Goal: Communication & Community: Ask a question

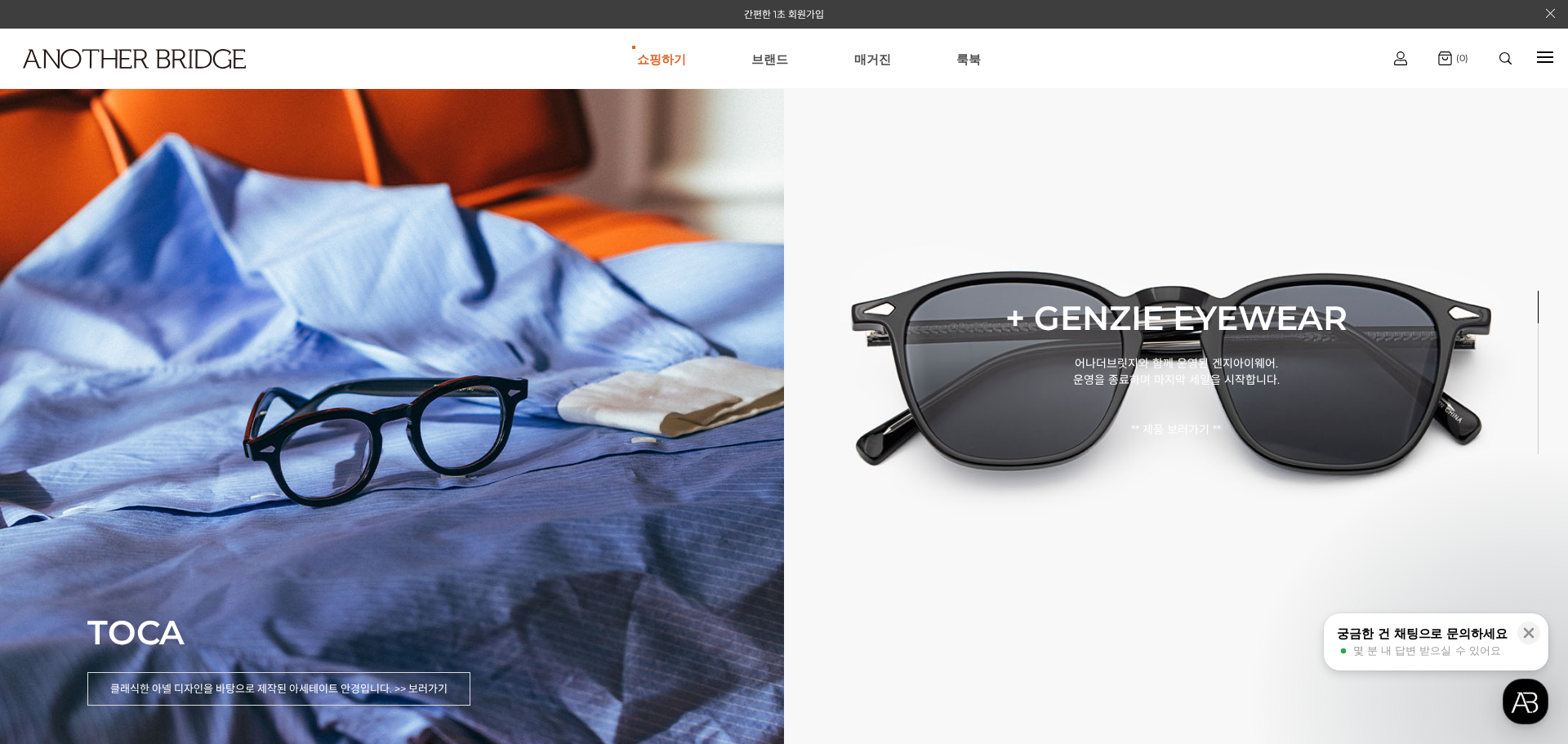
click at [1459, 622] on button "궁금한 건 채팅으로 문의하세요 몇 분 내 답변 받으실 수 있어요" at bounding box center [1435, 642] width 224 height 58
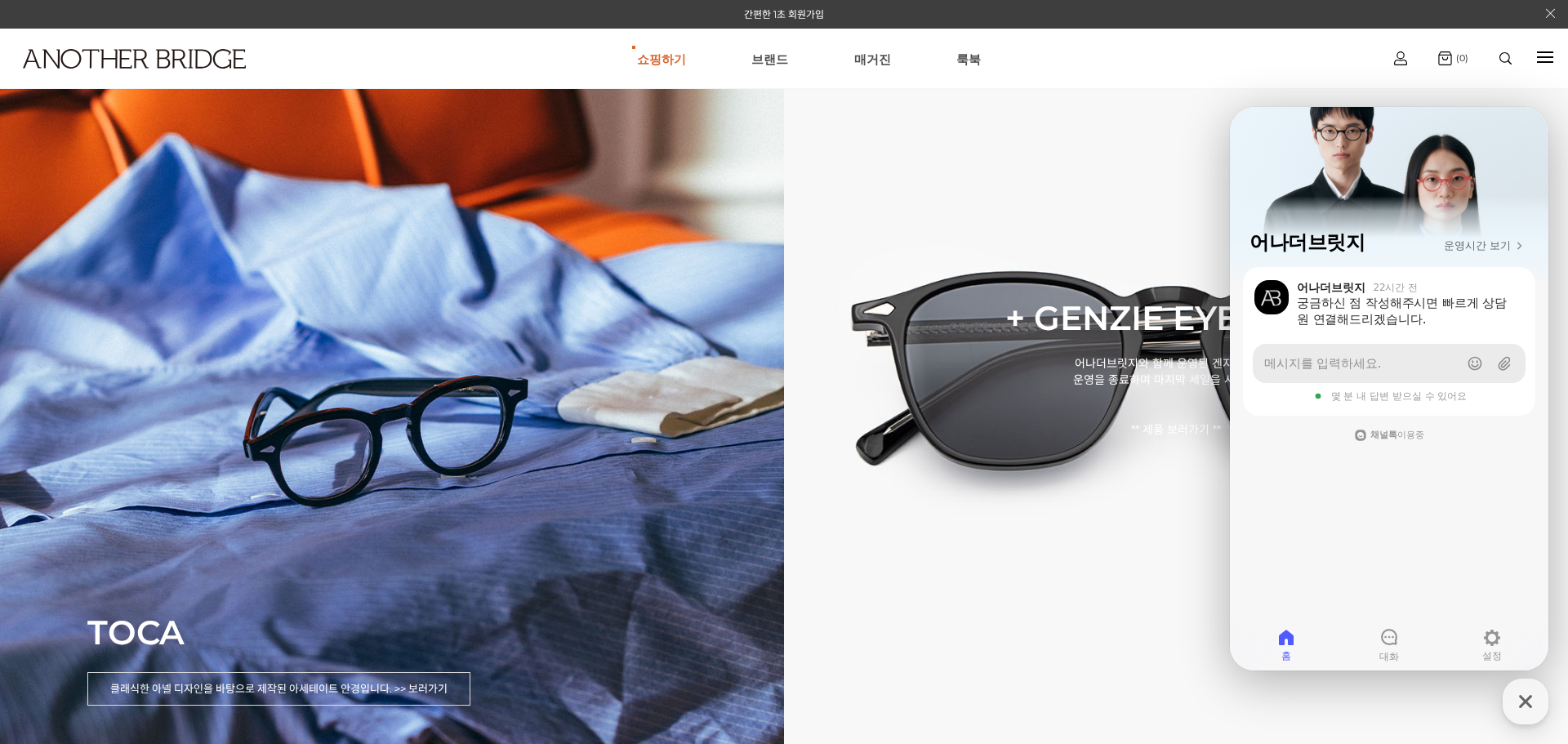
click at [1372, 363] on span "메시지를 입력하세요." at bounding box center [1322, 363] width 117 height 17
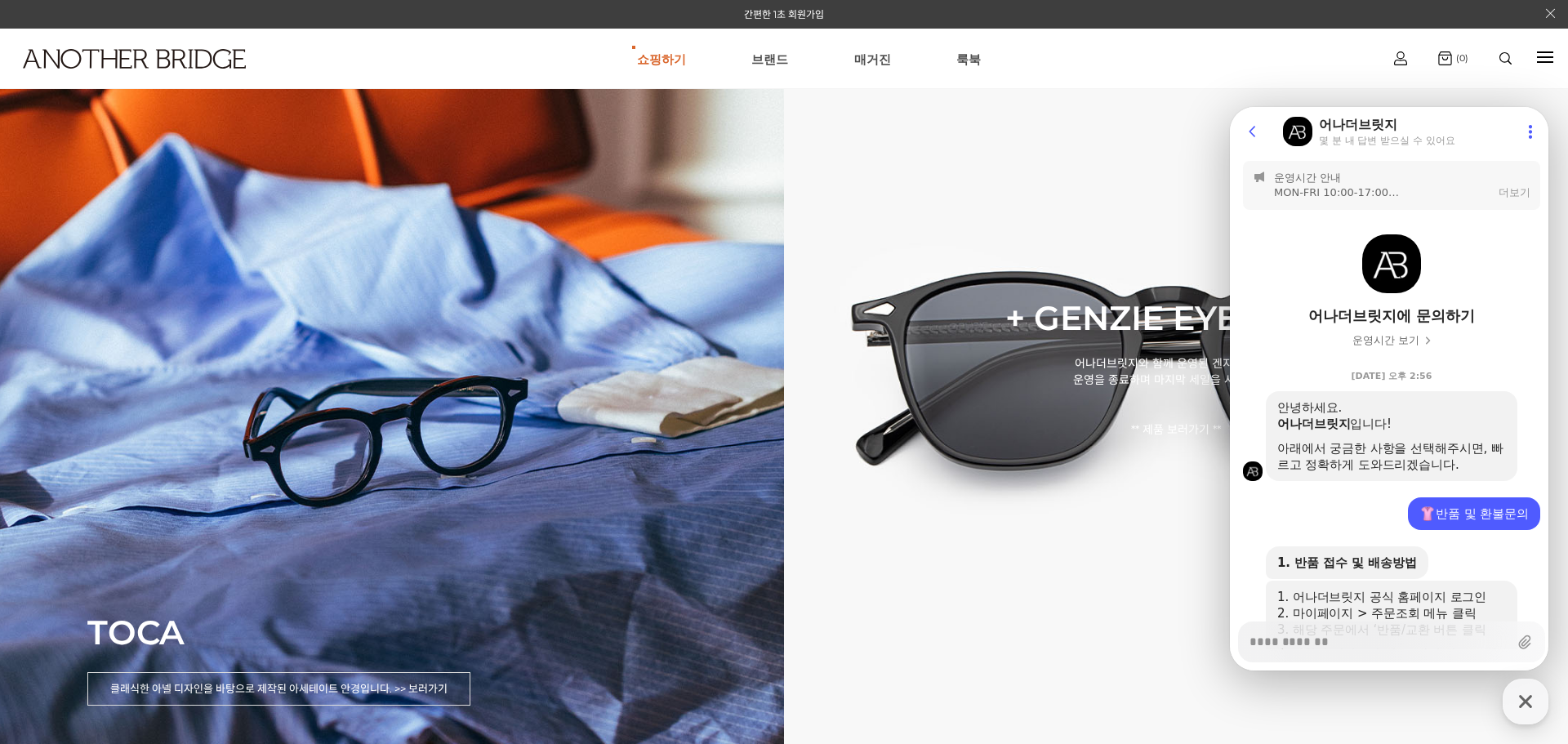
click at [1388, 323] on div "어나더브릿지에 문의하기" at bounding box center [1391, 316] width 167 height 20
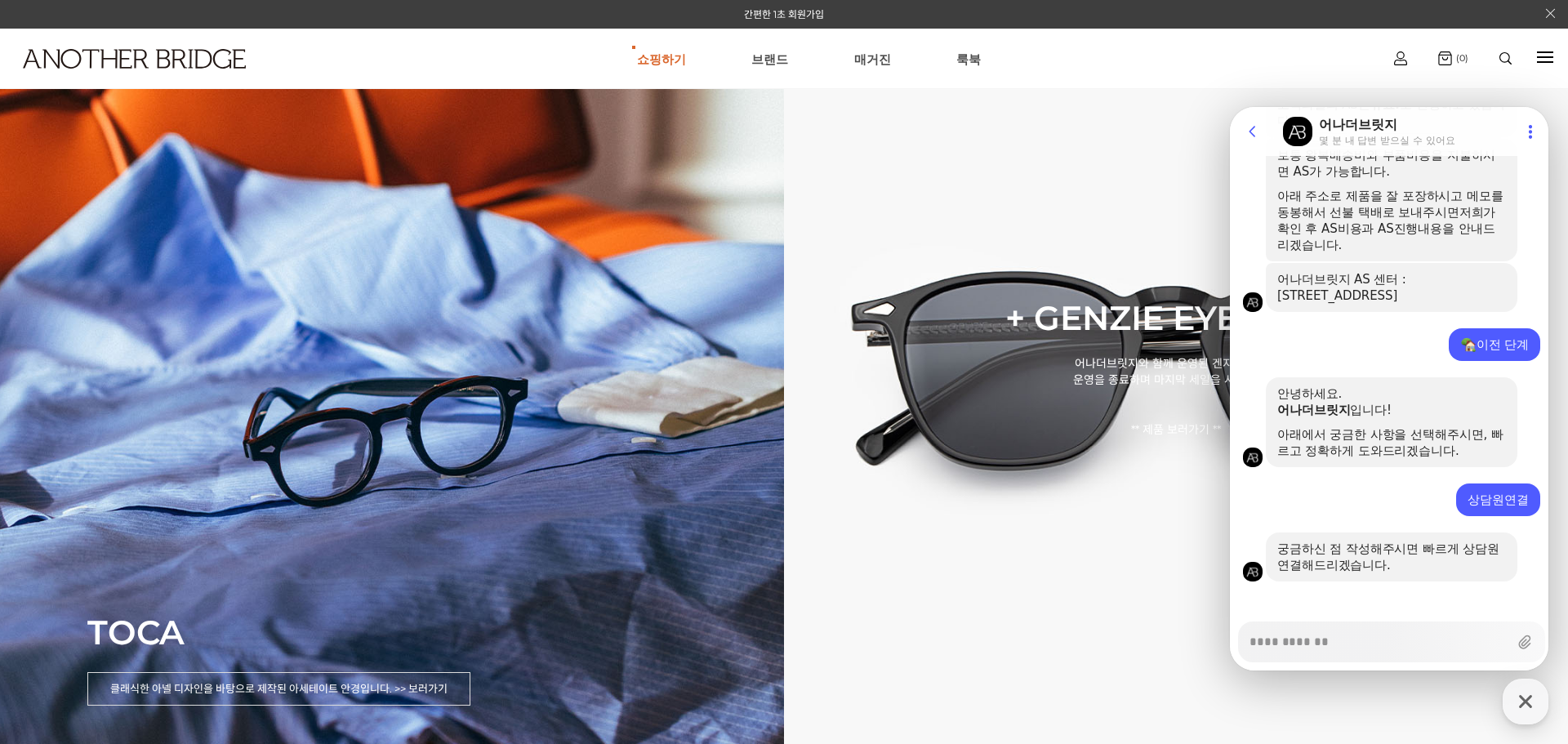
scroll to position [1748, 0]
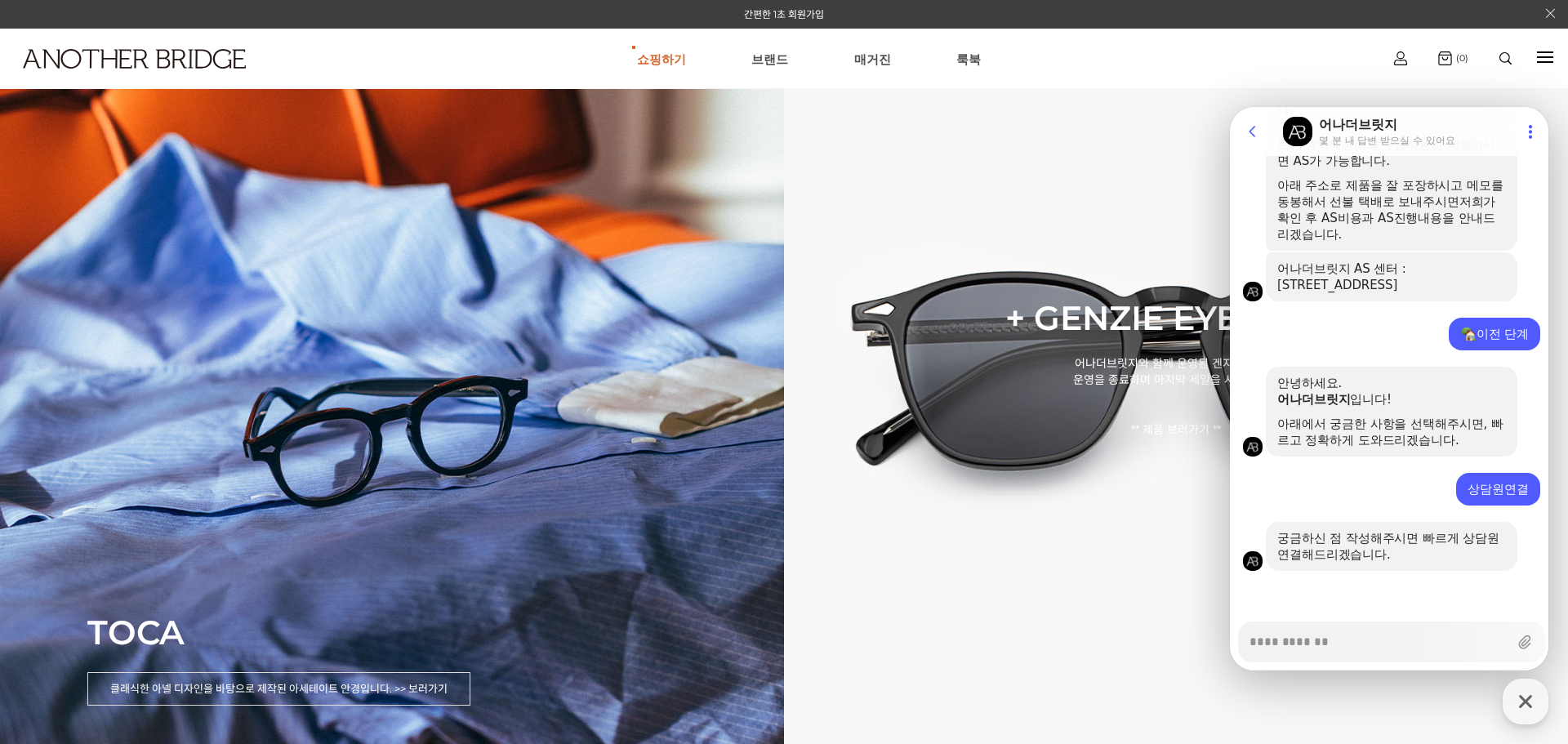
click at [1469, 329] on div "이전 단계" at bounding box center [1494, 333] width 68 height 17
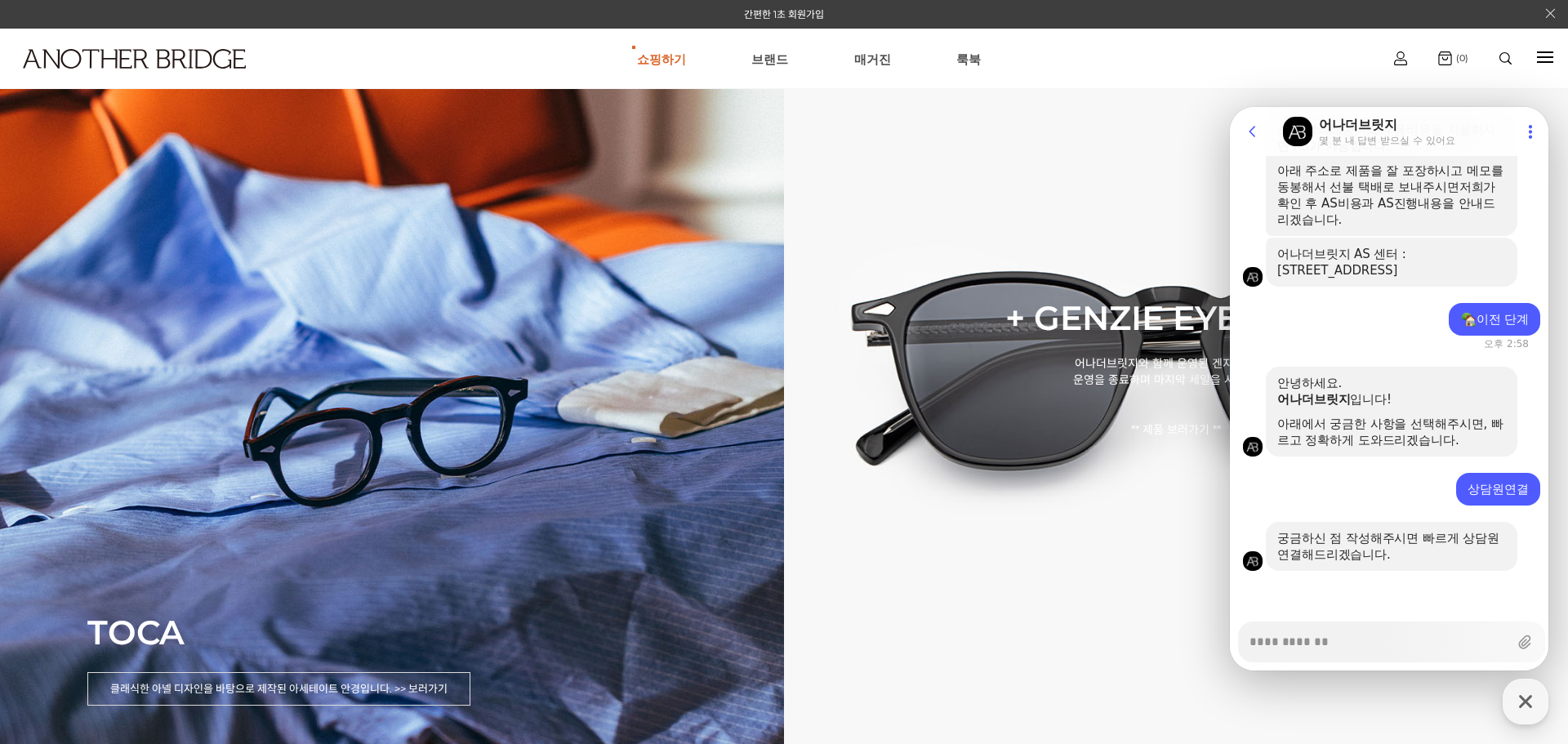
scroll to position [1763, 0]
click at [1455, 334] on div "이전 단계" at bounding box center [1494, 320] width 92 height 33
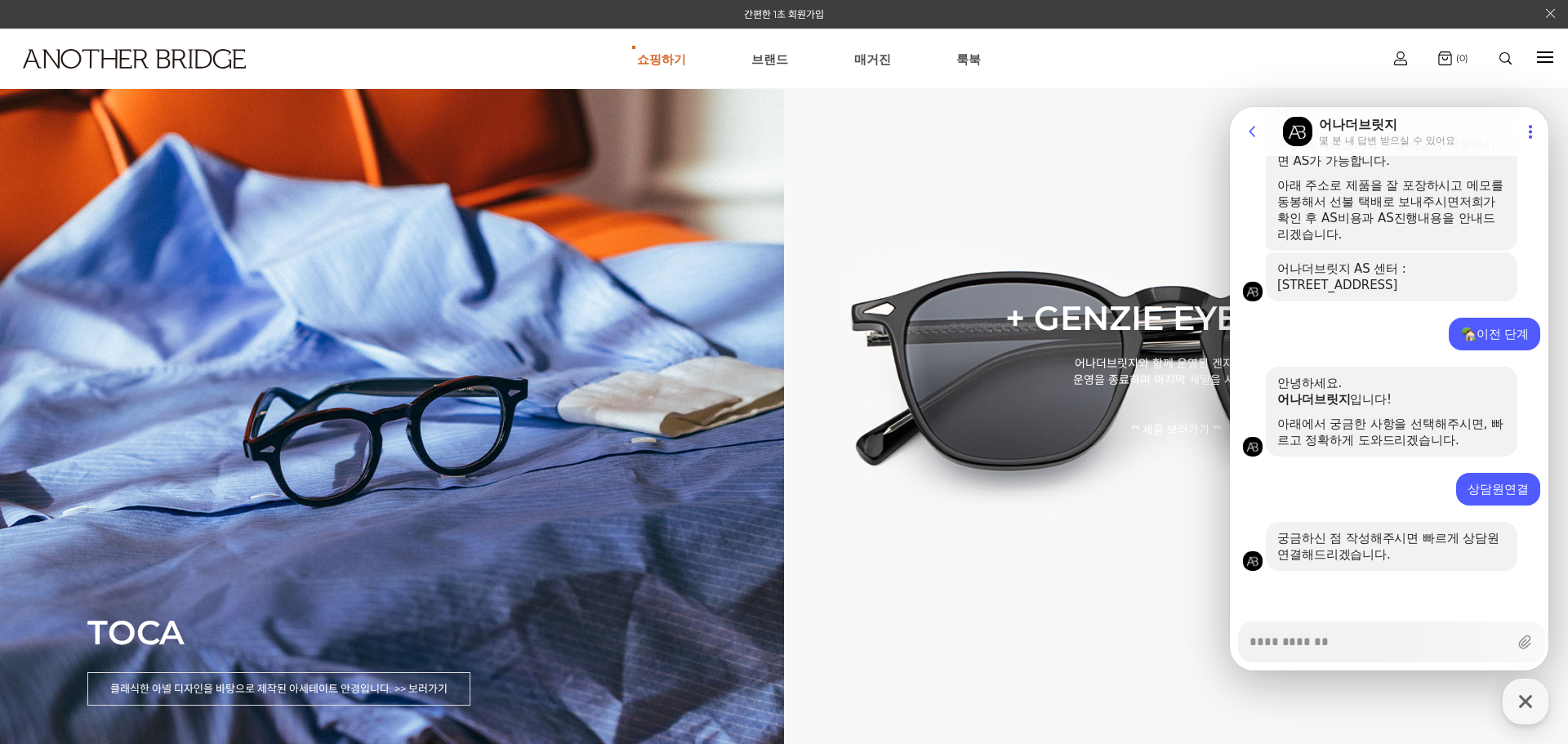
click at [1456, 320] on div "이전 단계" at bounding box center [1494, 334] width 92 height 33
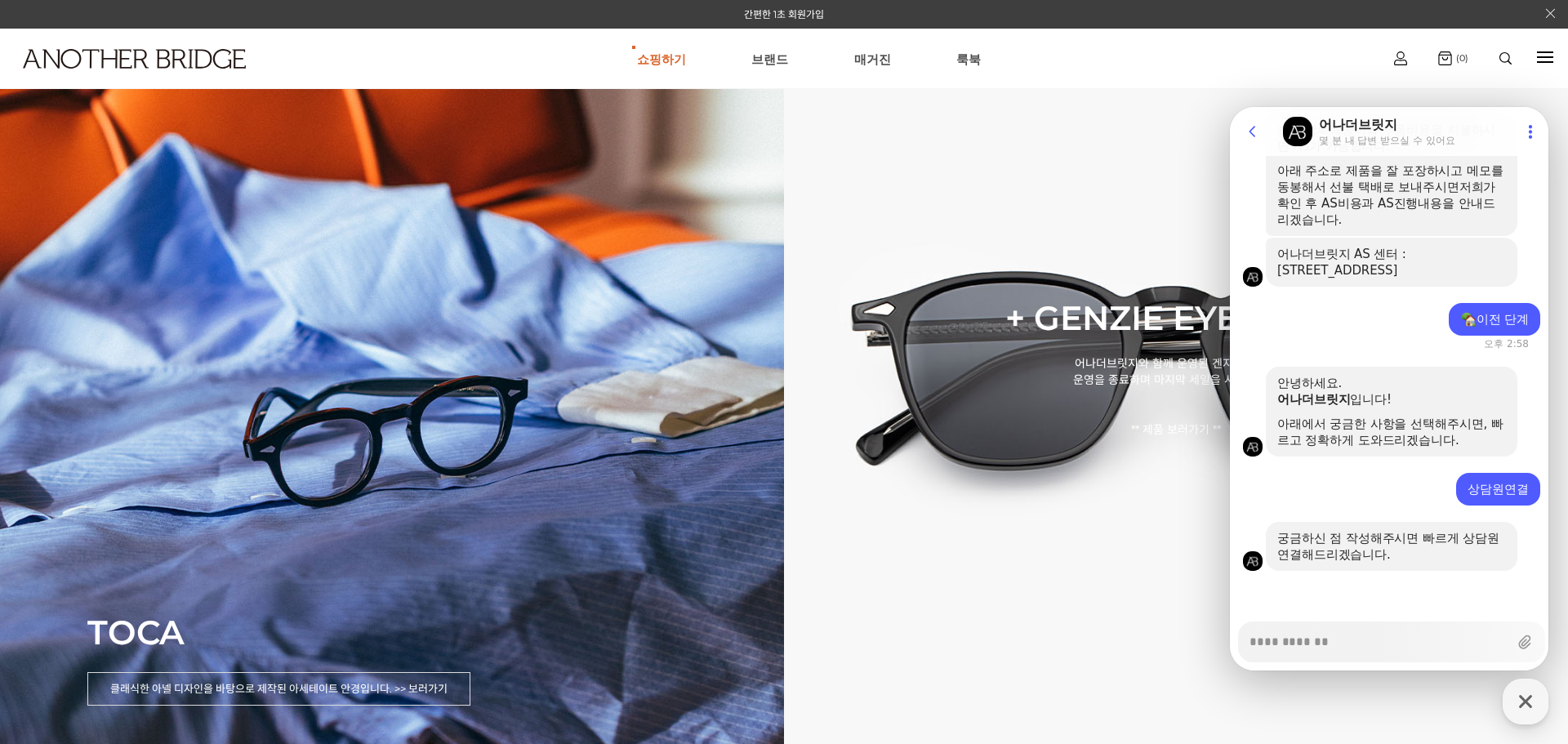
click at [1392, 534] on div "궁금하신 점 작성해주시면 빠르게 상담원 연결해드리겠습니다." at bounding box center [1392, 547] width 229 height 33
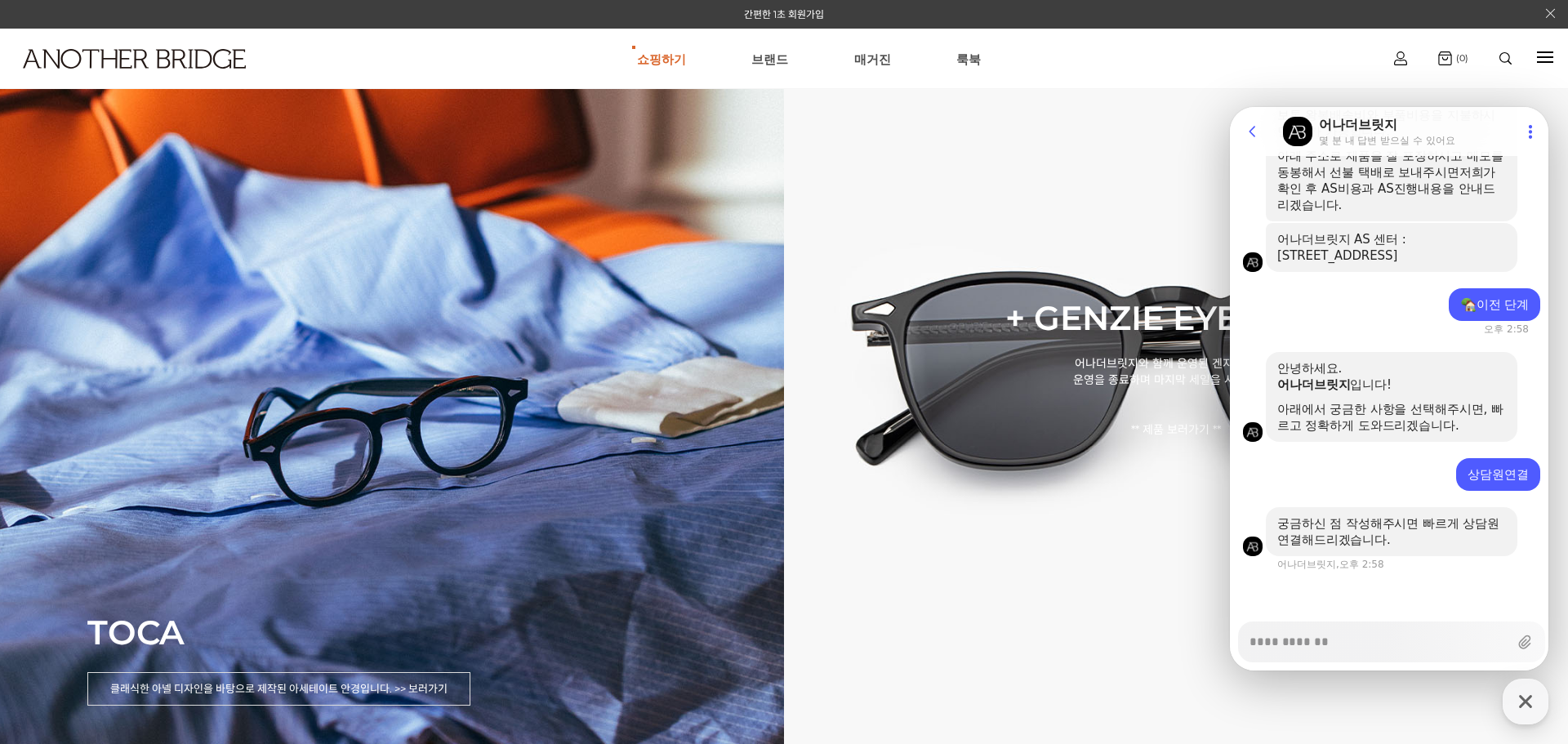
scroll to position [1778, 0]
click at [1359, 646] on textarea "Messenger Input Textarea" at bounding box center [1379, 637] width 259 height 27
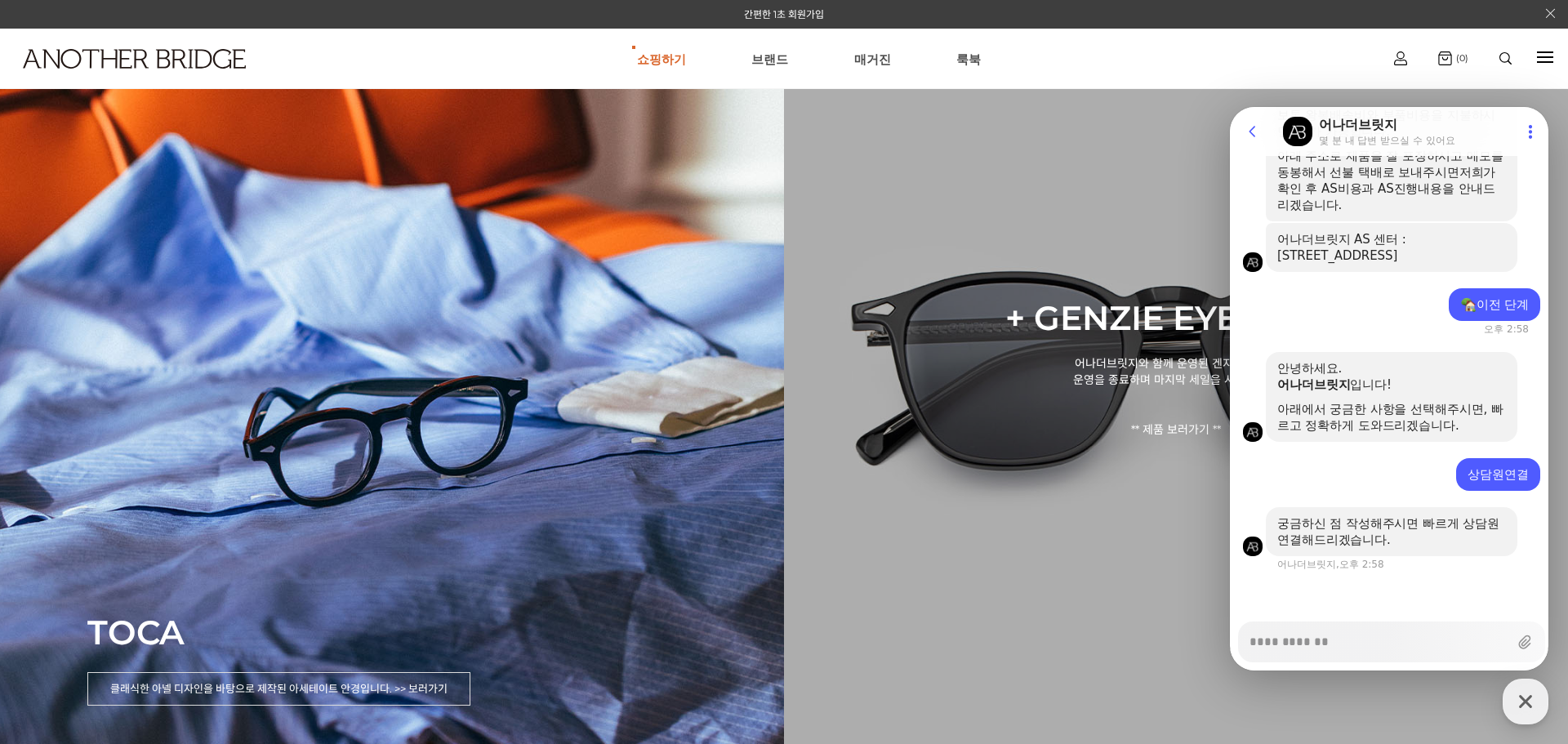
type textarea "*"
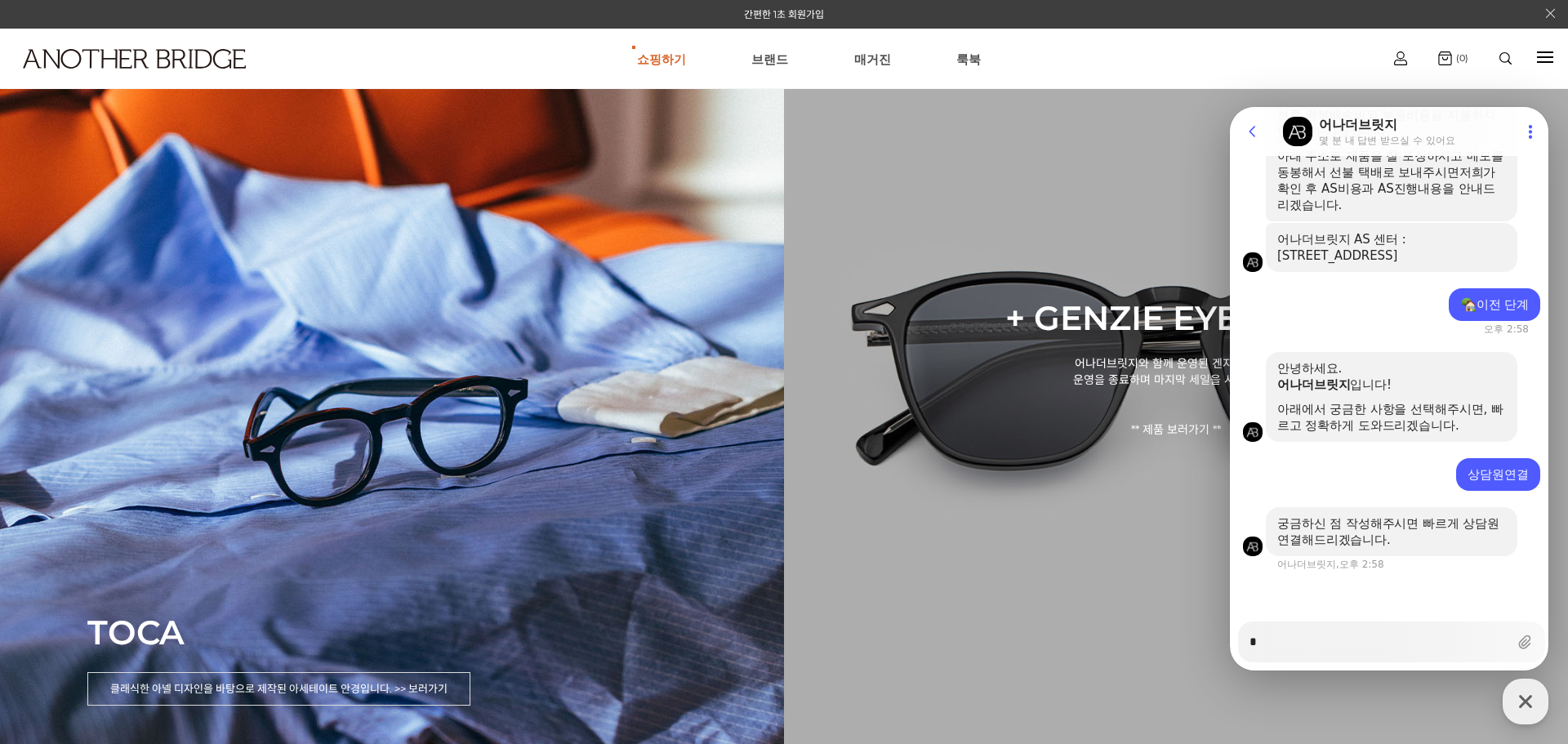
type textarea "*"
type textarea "**"
type textarea "*"
type textarea "**"
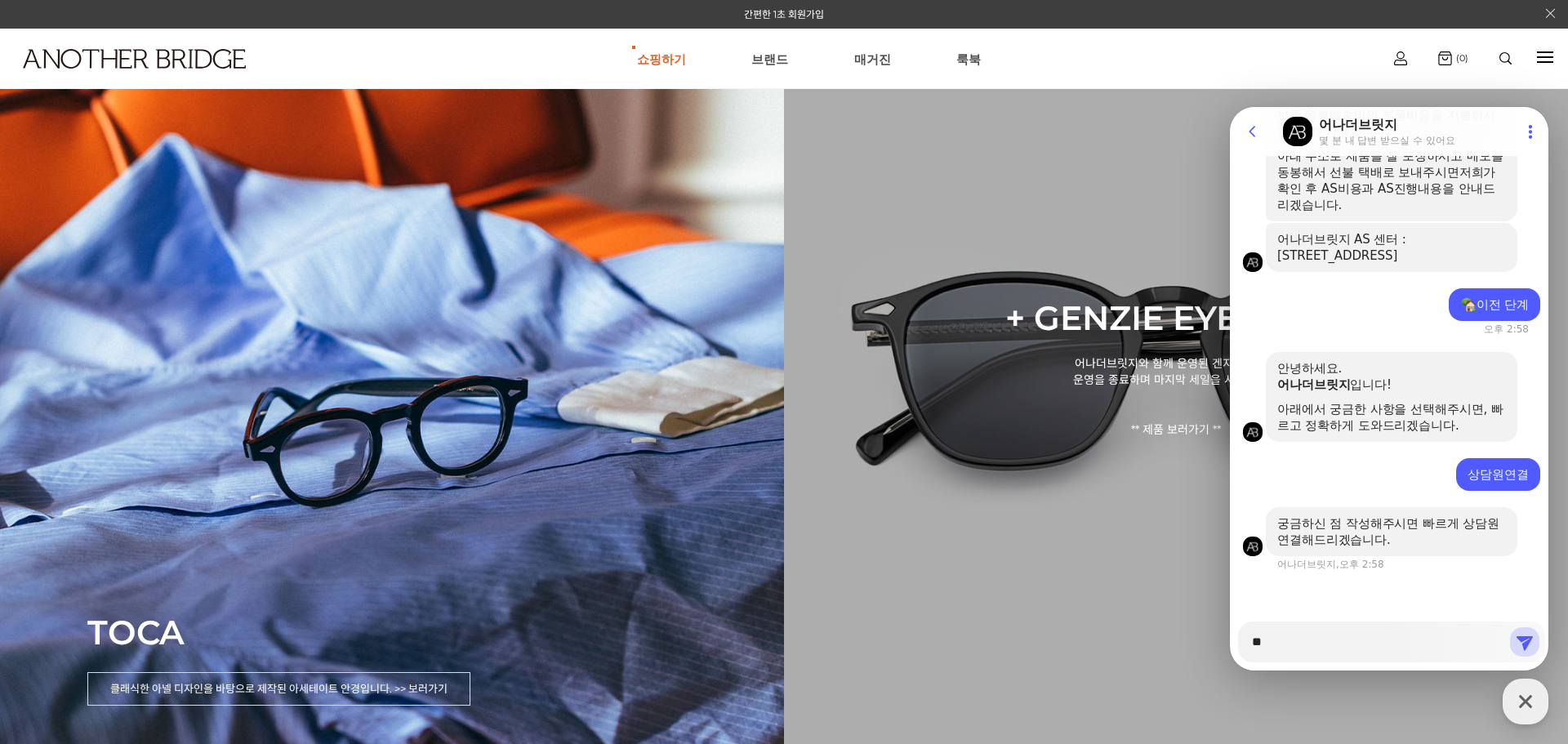
type textarea "*"
type textarea "**"
type textarea "*"
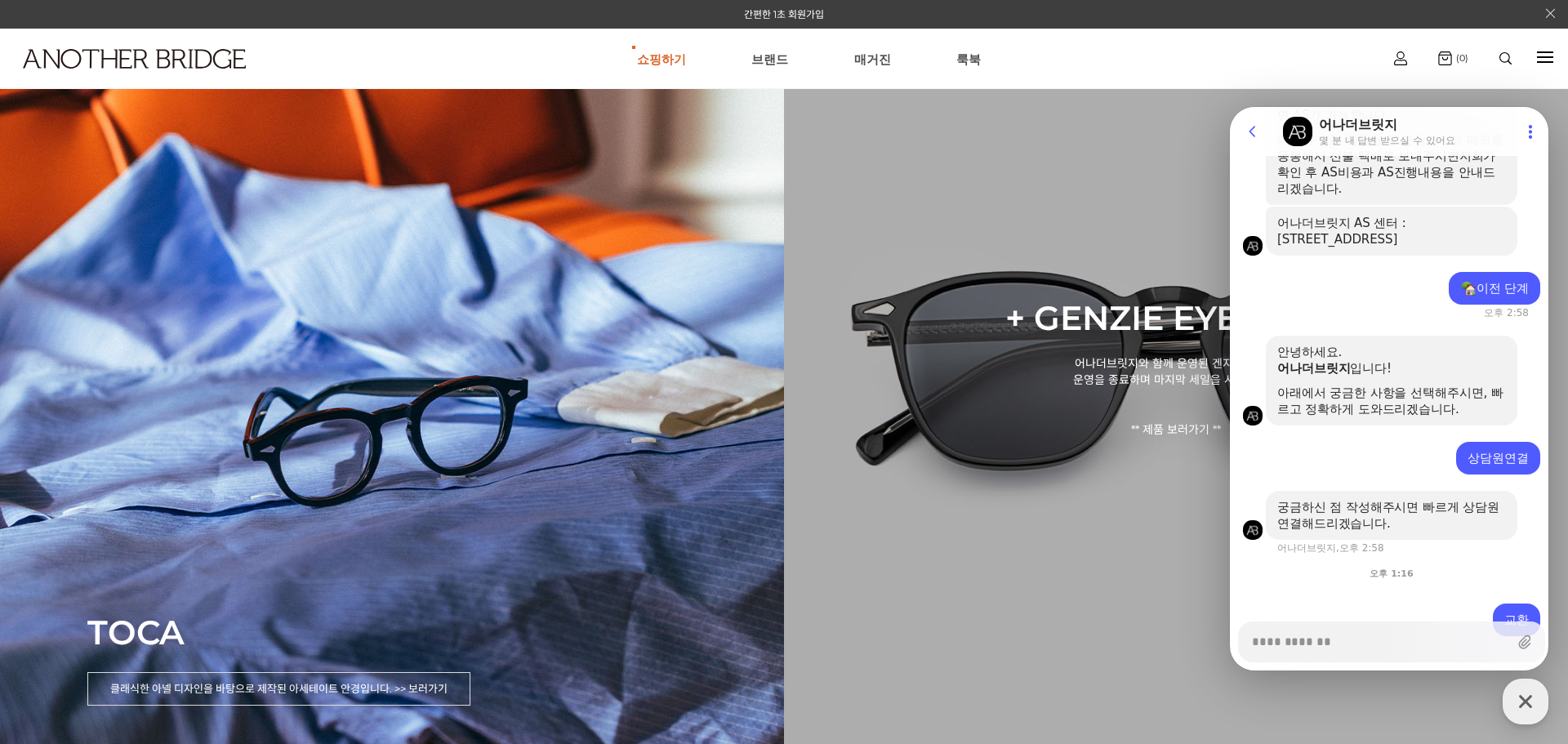
scroll to position [1860, 0]
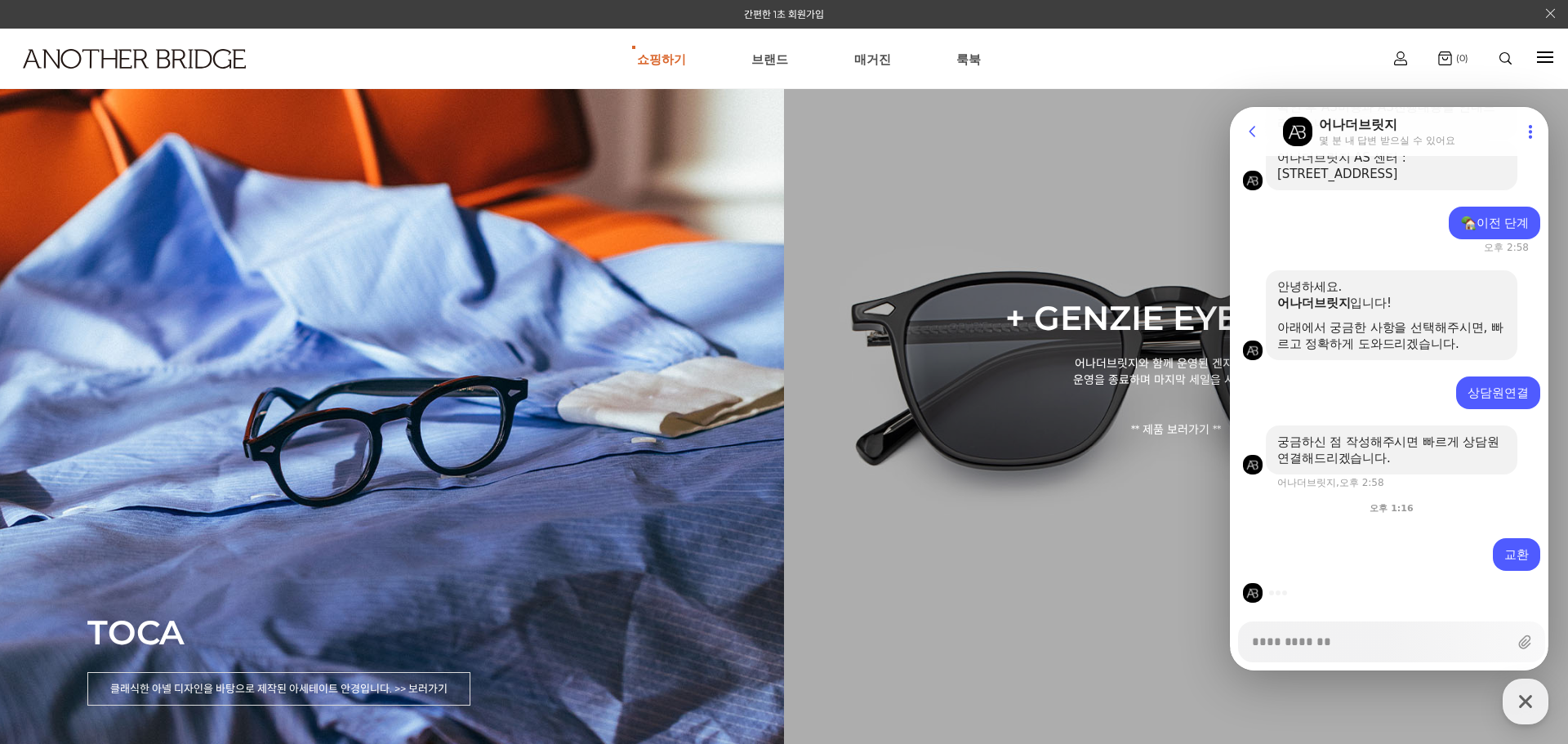
type textarea "*"
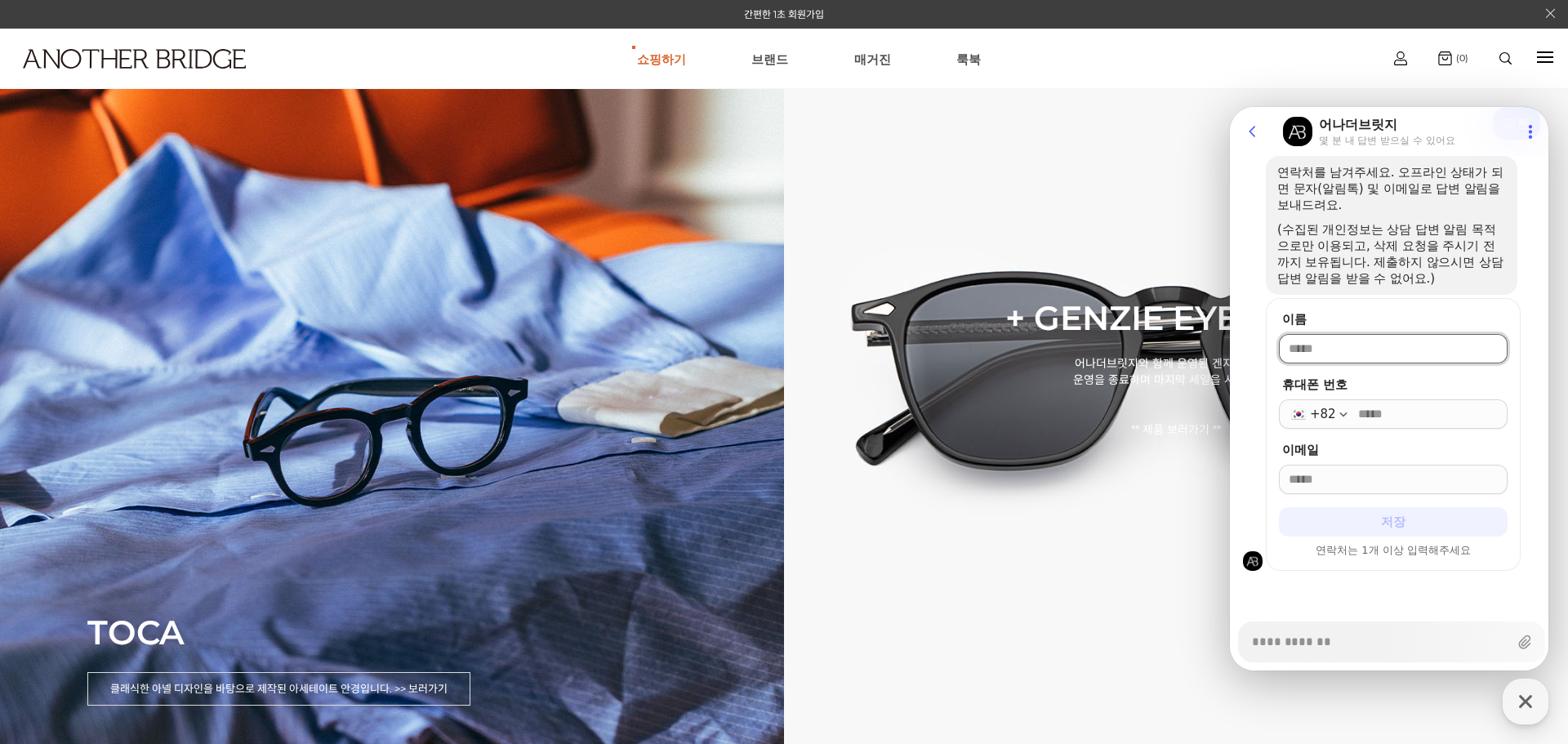
scroll to position [2291, 0]
type input "***"
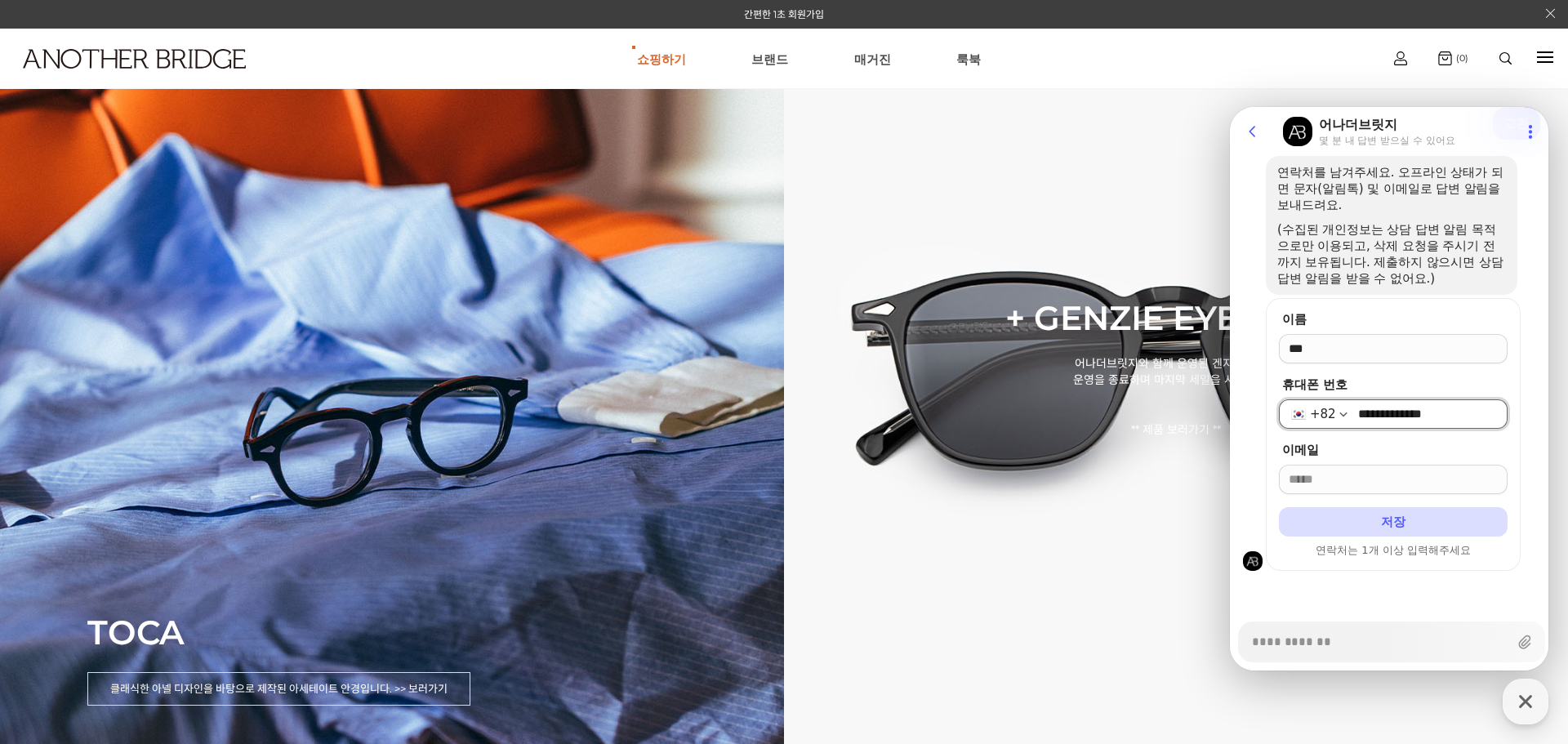
type input "**********"
type input "*"
type input "**********"
click at [1279, 507] on button "저장" at bounding box center [1393, 522] width 229 height 29
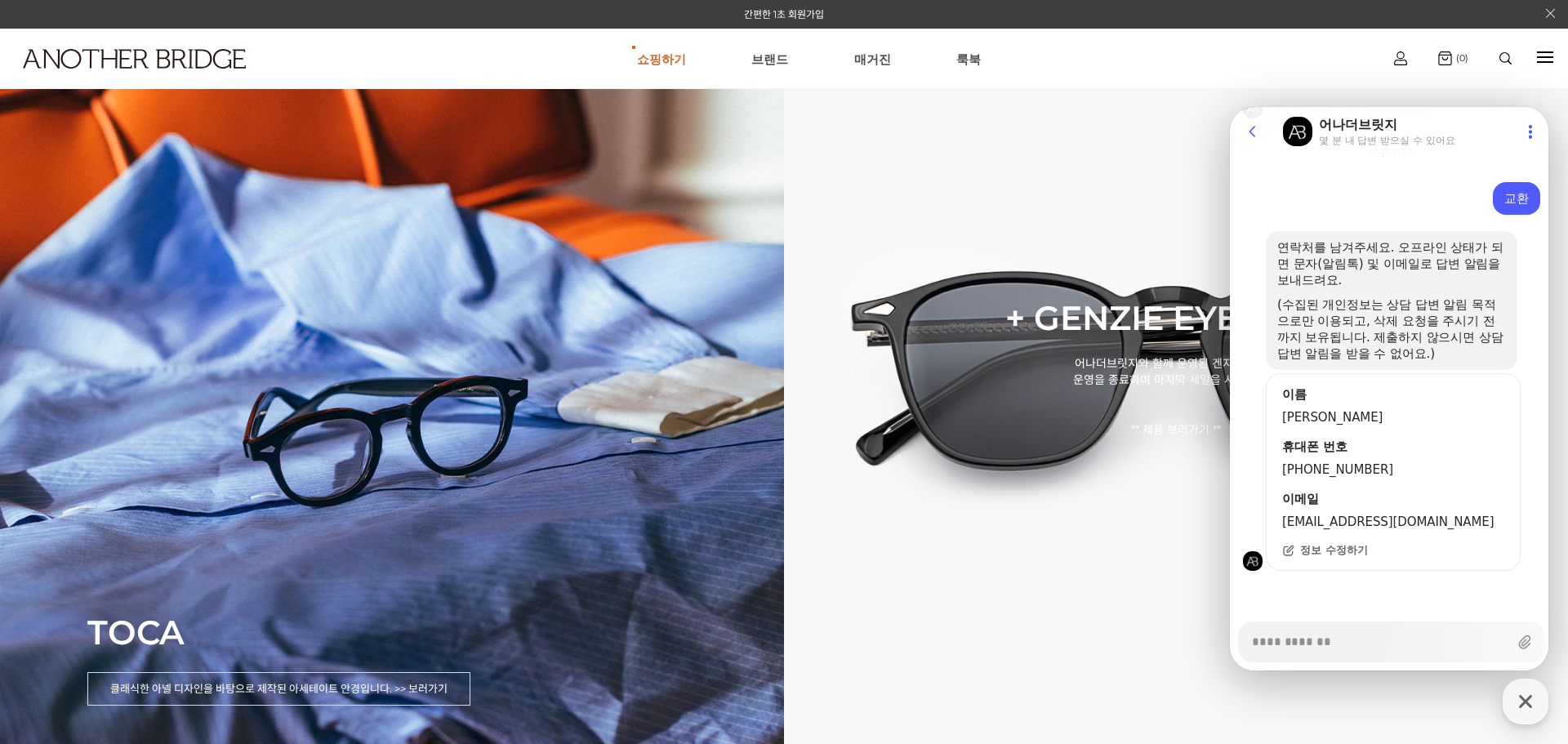
scroll to position [2215, 0]
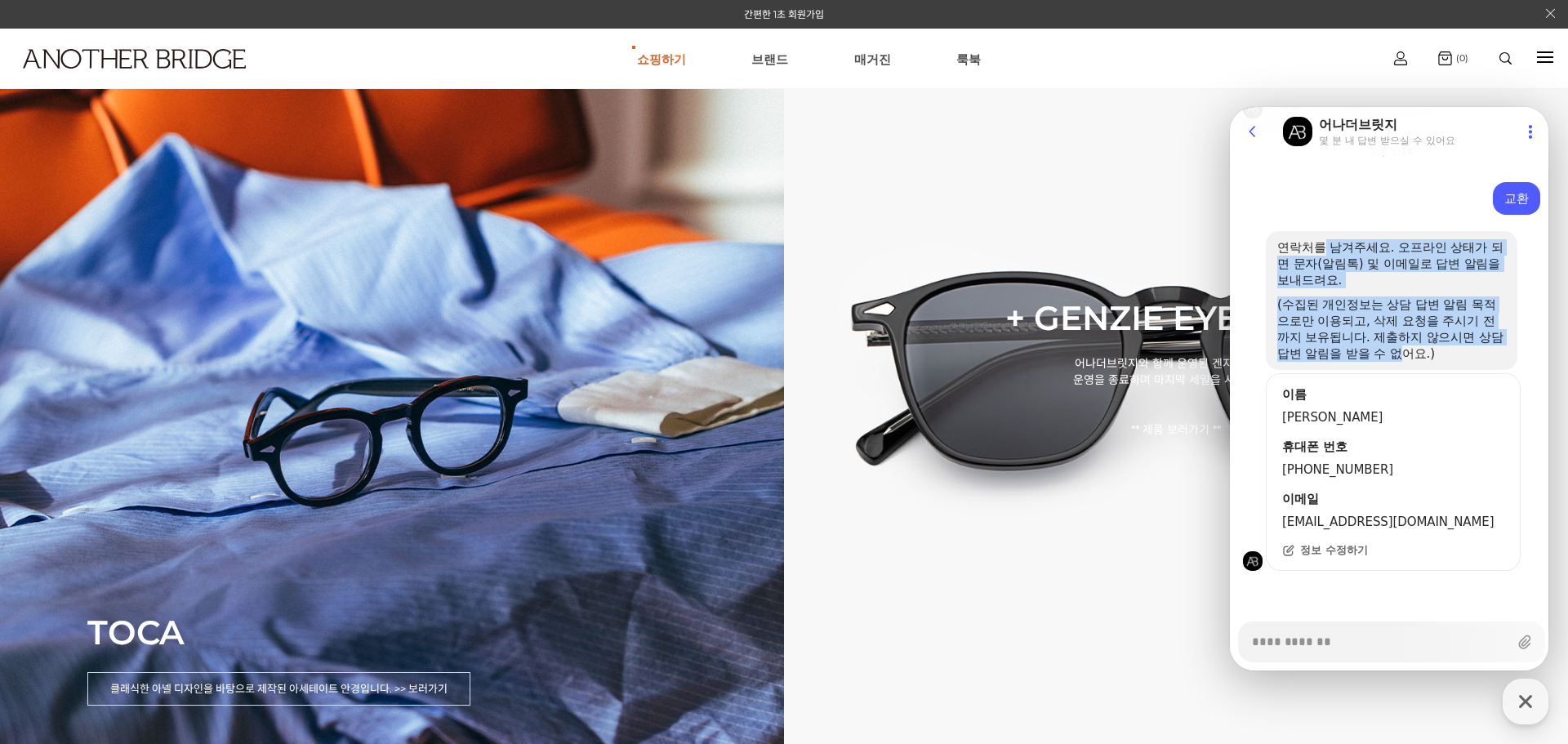
drag, startPoint x: 1325, startPoint y: 245, endPoint x: 1426, endPoint y: 358, distance: 151.6
click at [1424, 355] on div "연락처를 남겨주세요. 오프라인 상태가 되면 문자(알림톡) 및 이메일로 답변 알림을 보내드려요. (수집된 개인정보는 상담 답변 알림 목적으로만 …" at bounding box center [1392, 301] width 229 height 123
click at [1426, 358] on div "(수집된 개인정보는 상담 답변 알림 목적으로만 이용되고, 삭제 요청을 주시기 전까지 보유됩니다. 제출하지 않으시면 상담 답변 알림을 받을 수 …" at bounding box center [1392, 329] width 229 height 65
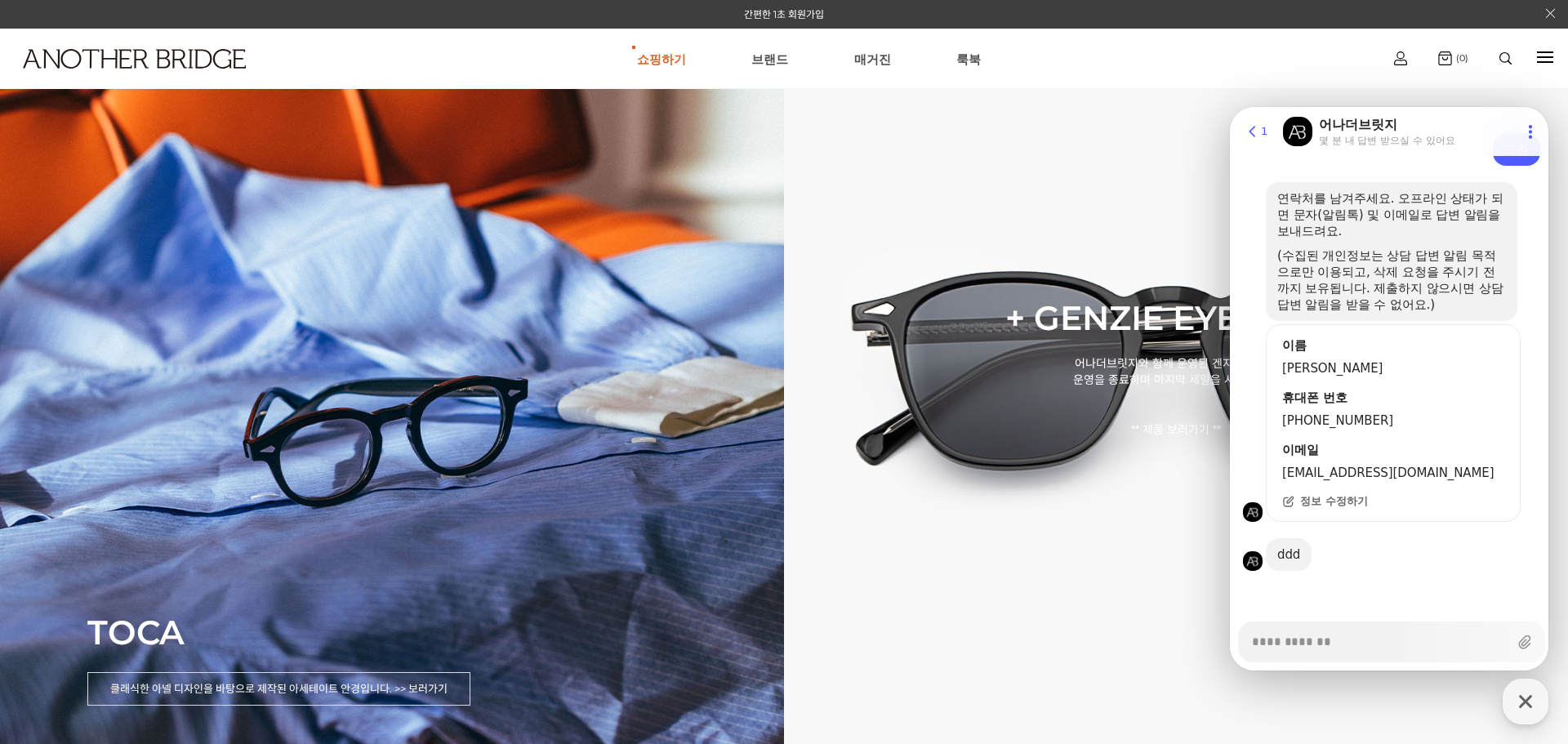
scroll to position [2265, 0]
click at [1342, 588] on div at bounding box center [1392, 593] width 324 height 44
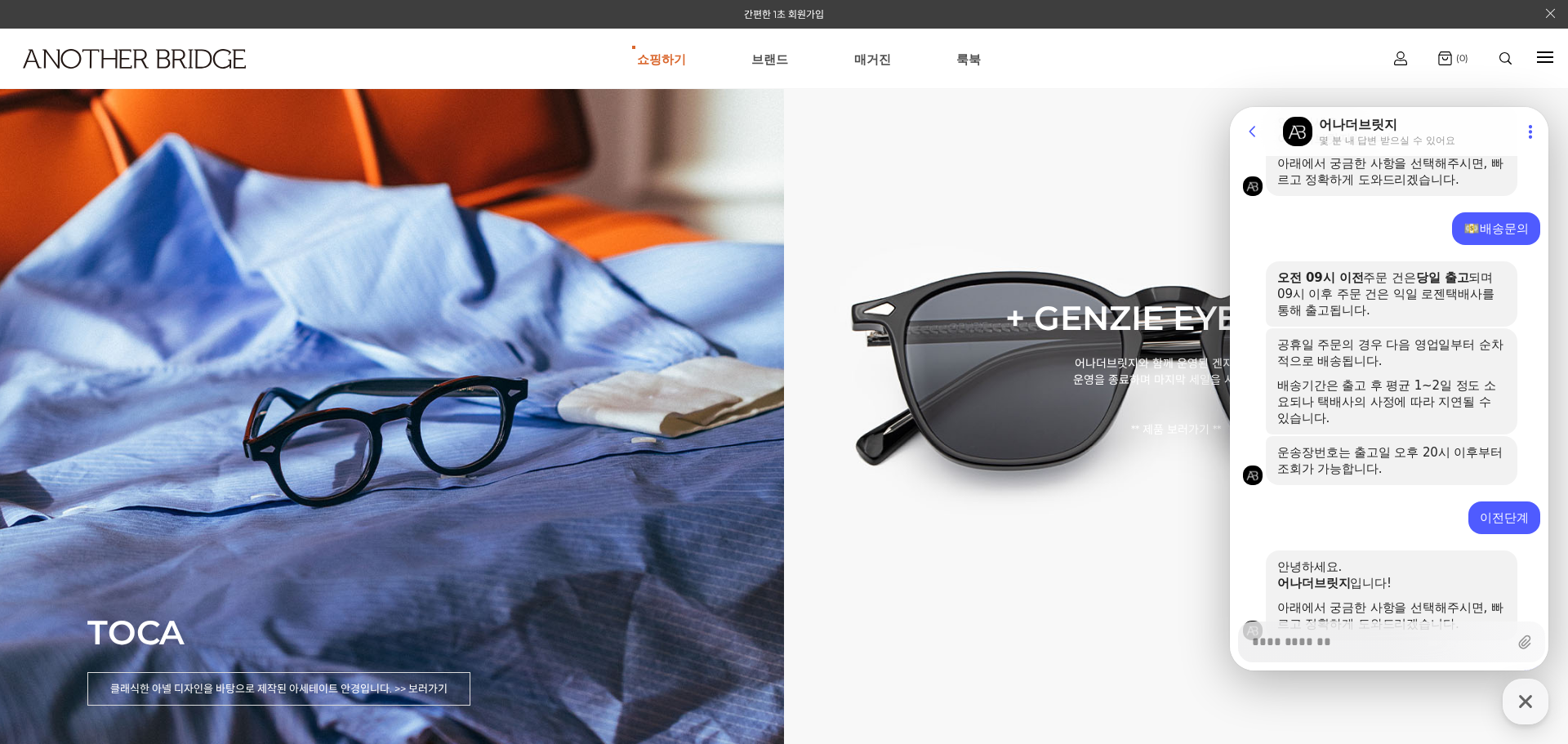
scroll to position [958, 0]
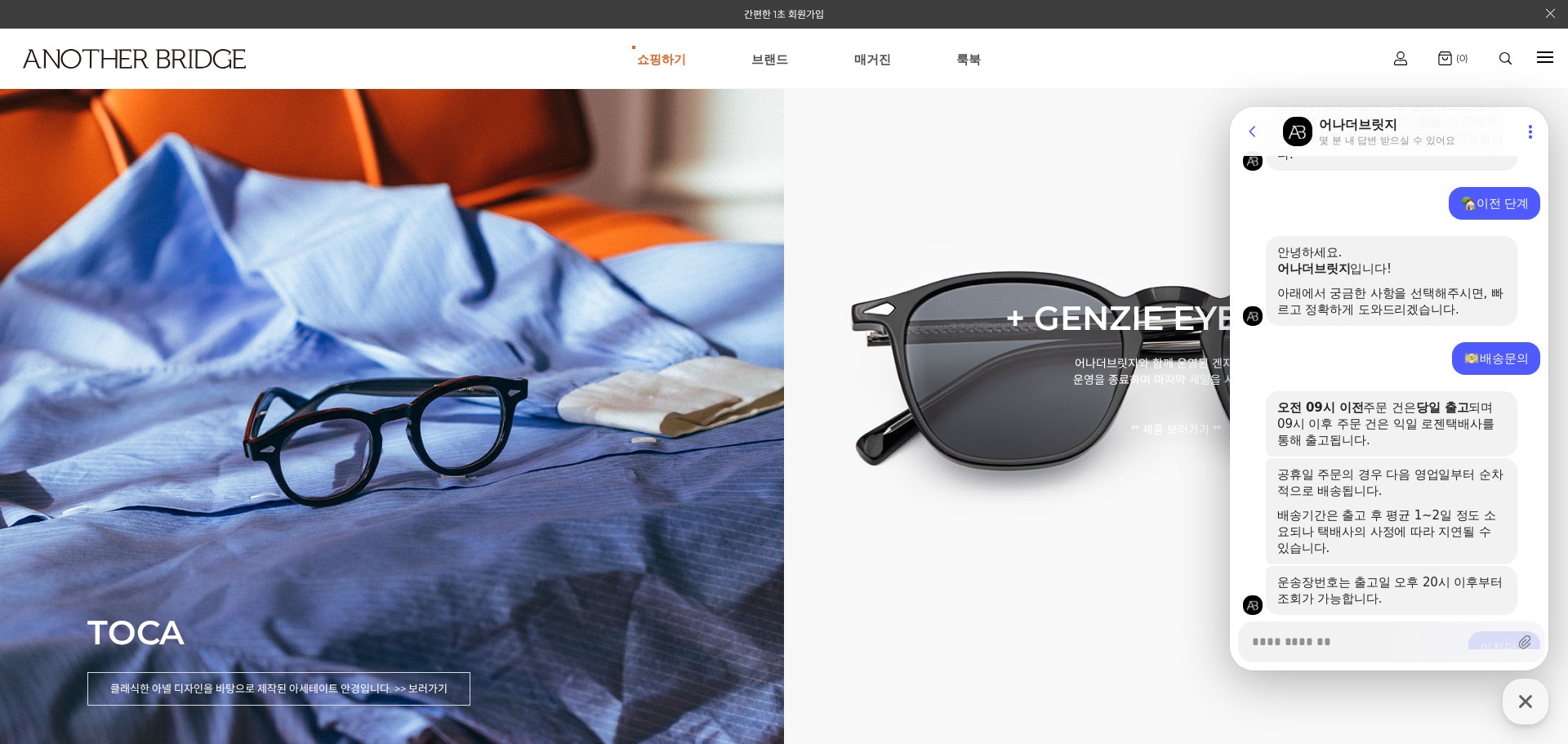
click at [1522, 131] on icon at bounding box center [1530, 132] width 17 height 17
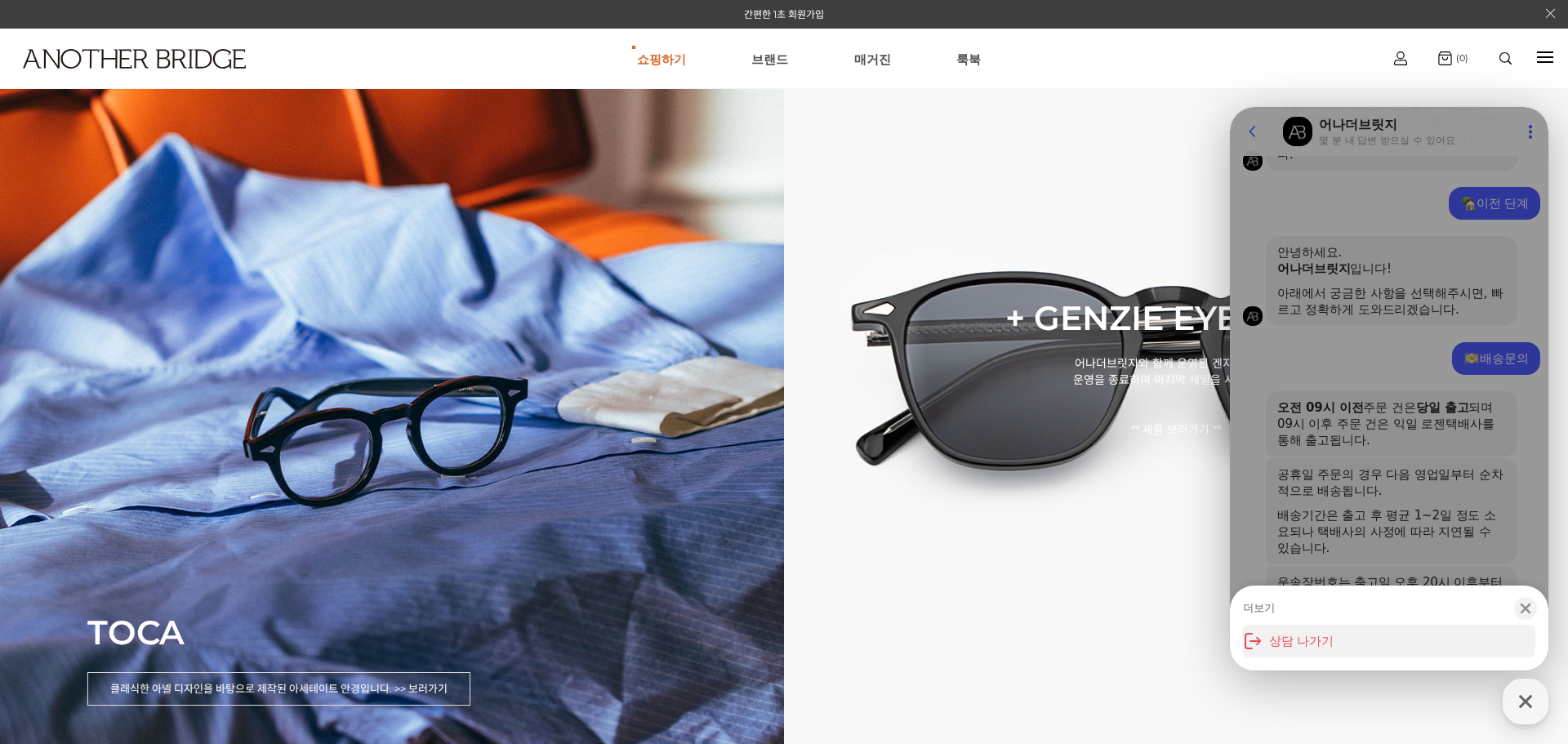
click at [1302, 633] on button "상담 나가기" at bounding box center [1389, 642] width 292 height 33
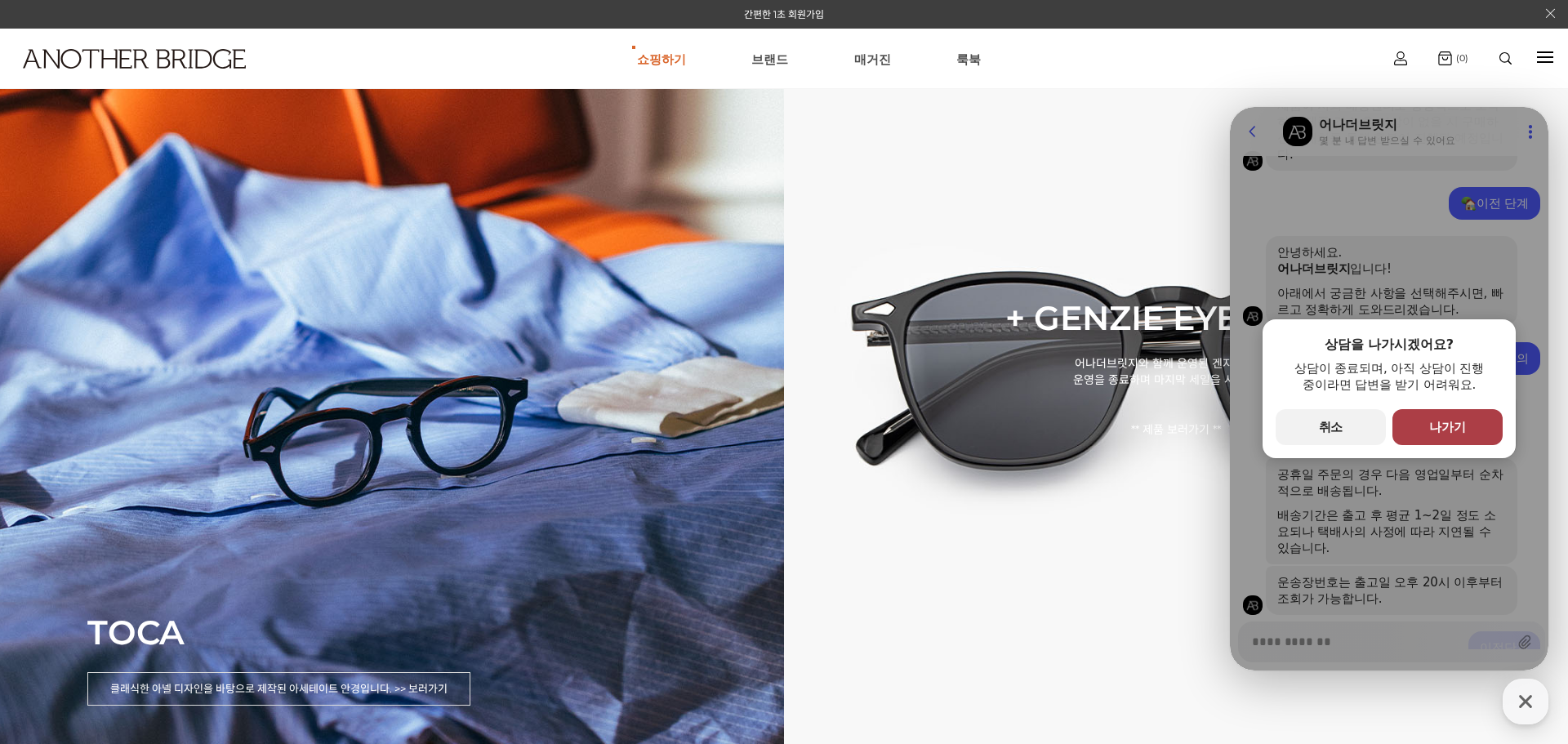
click at [1451, 411] on button "primary Button 나가기" at bounding box center [1447, 427] width 110 height 36
type textarea "*"
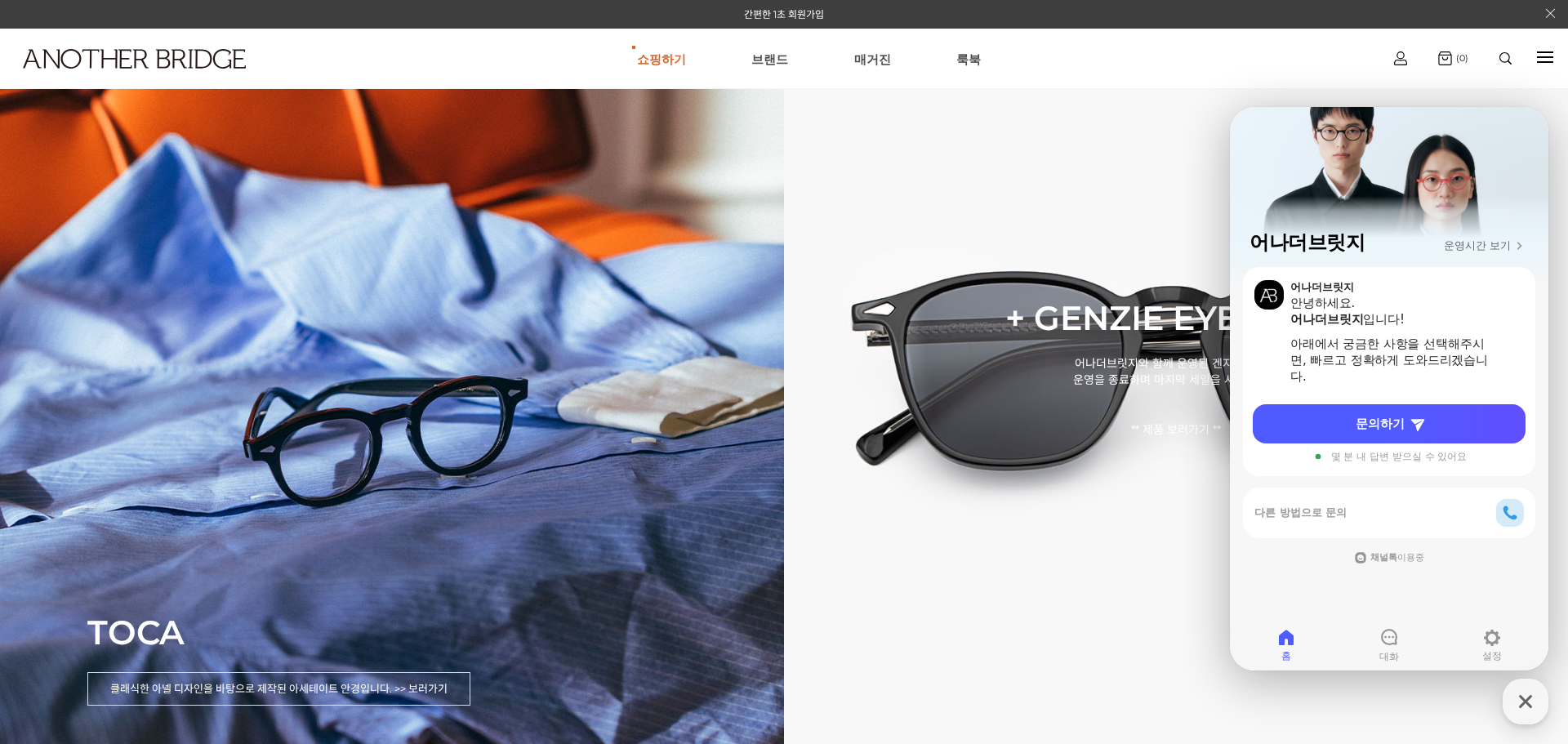
click at [1470, 444] on div "문의하기 몇 분 내 답변 받으실 수 있어요" at bounding box center [1389, 437] width 280 height 65
click at [1473, 427] on link "문의하기" at bounding box center [1389, 424] width 273 height 39
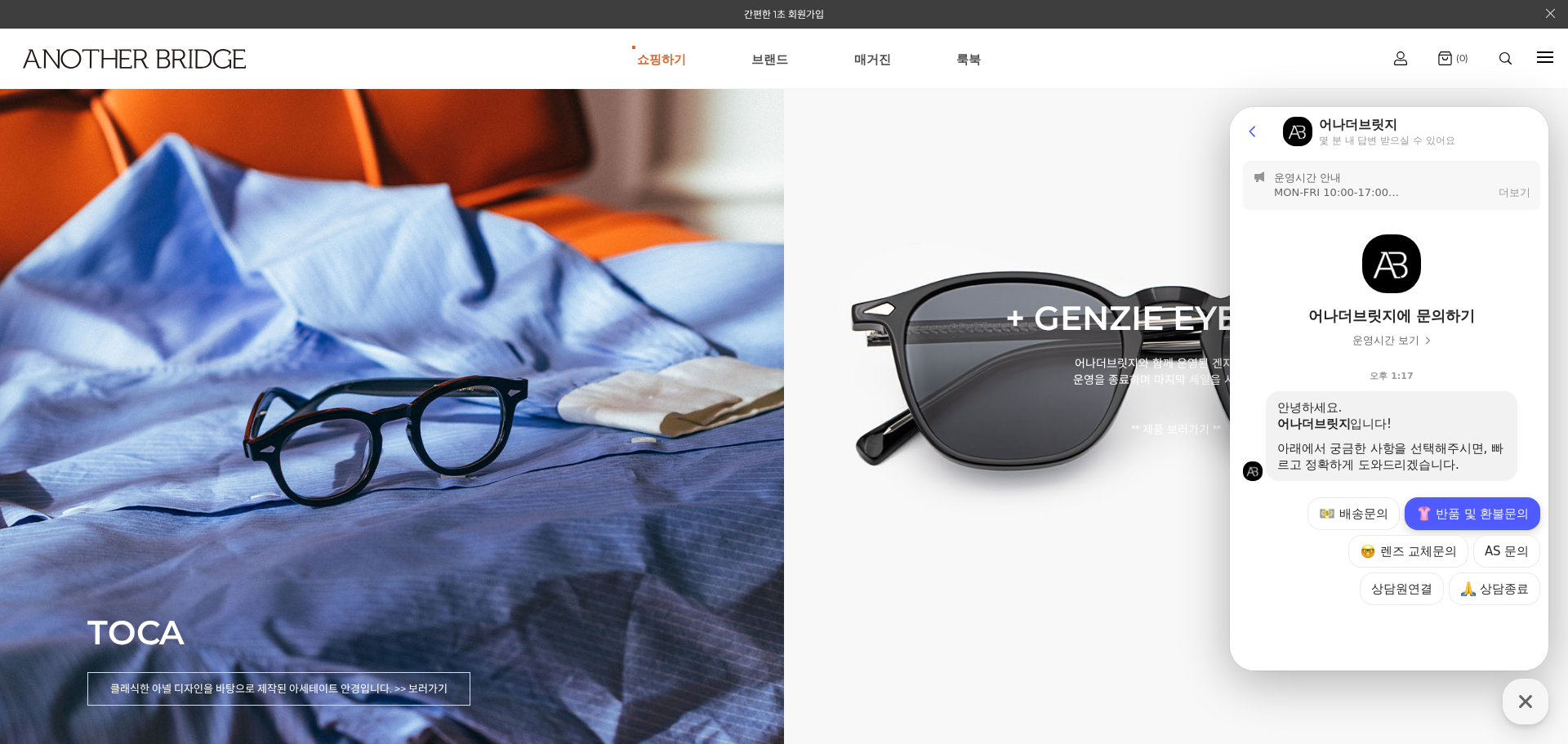
click at [1424, 516] on img at bounding box center [1424, 514] width 15 height 15
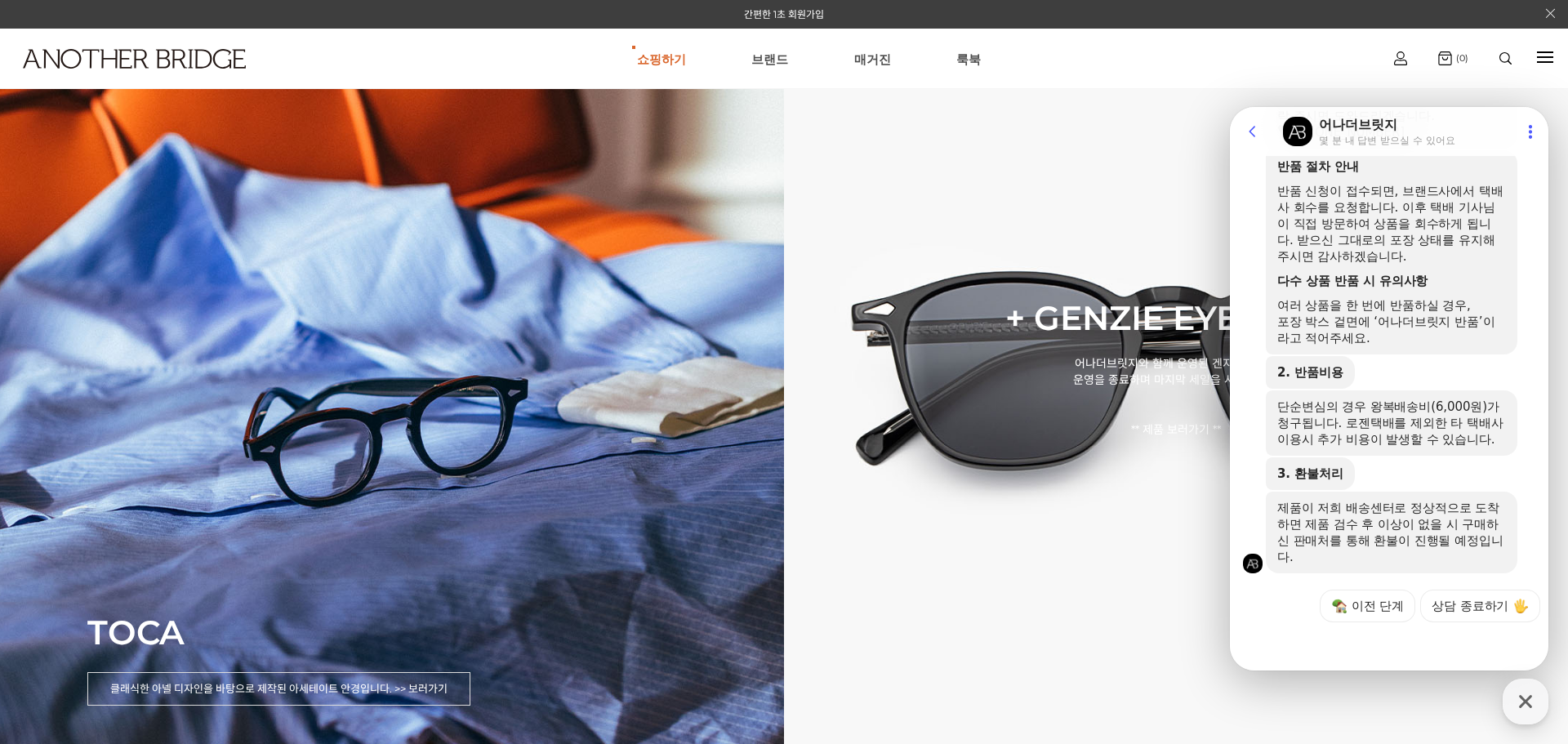
scroll to position [573, 0]
click at [1362, 466] on div "3. 환불처리" at bounding box center [1328, 472] width 125 height 33
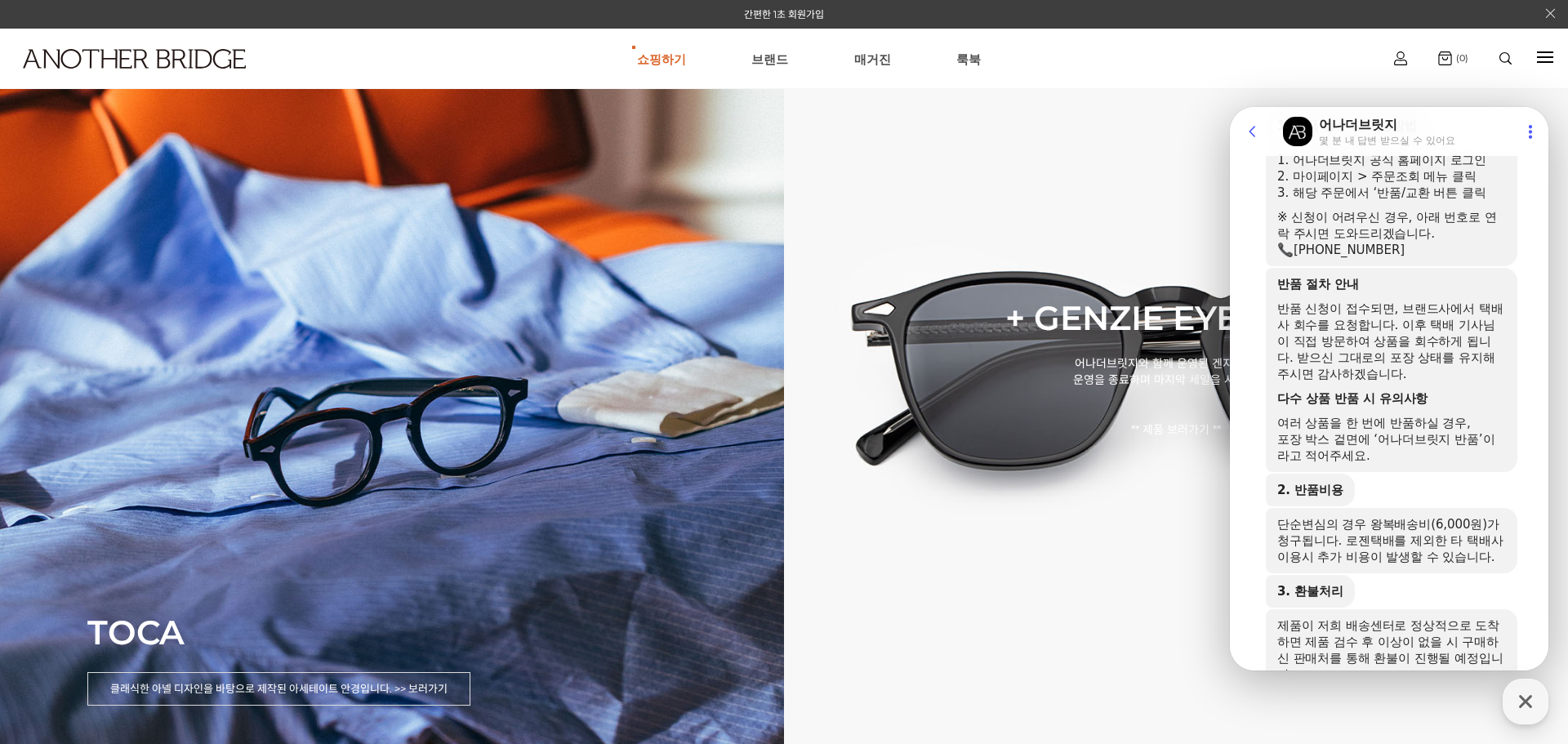
scroll to position [411, 0]
